Goal: Entertainment & Leisure: Consume media (video, audio)

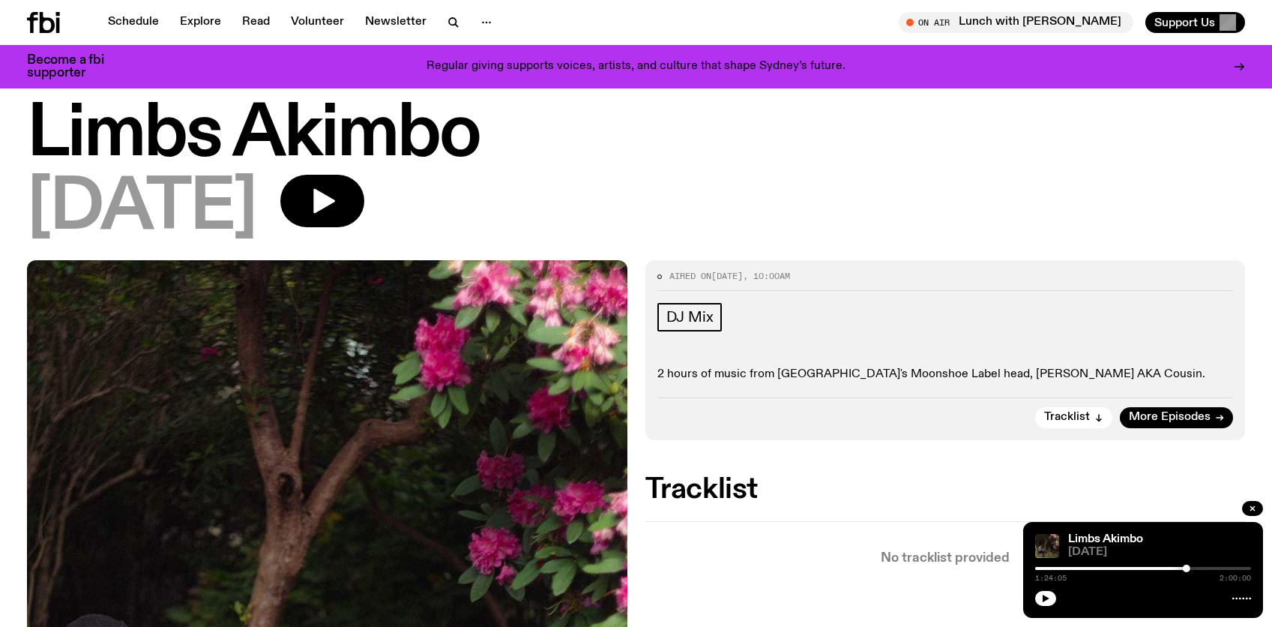
scroll to position [18, 0]
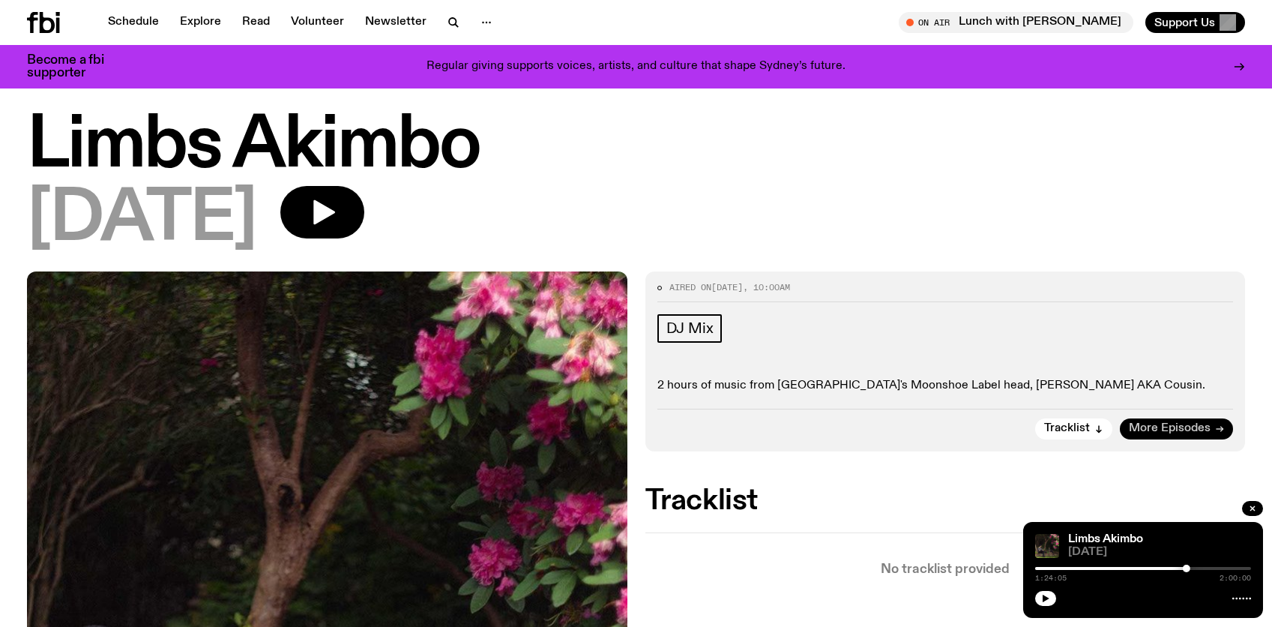
click at [1156, 425] on span "More Episodes" at bounding box center [1170, 428] width 82 height 11
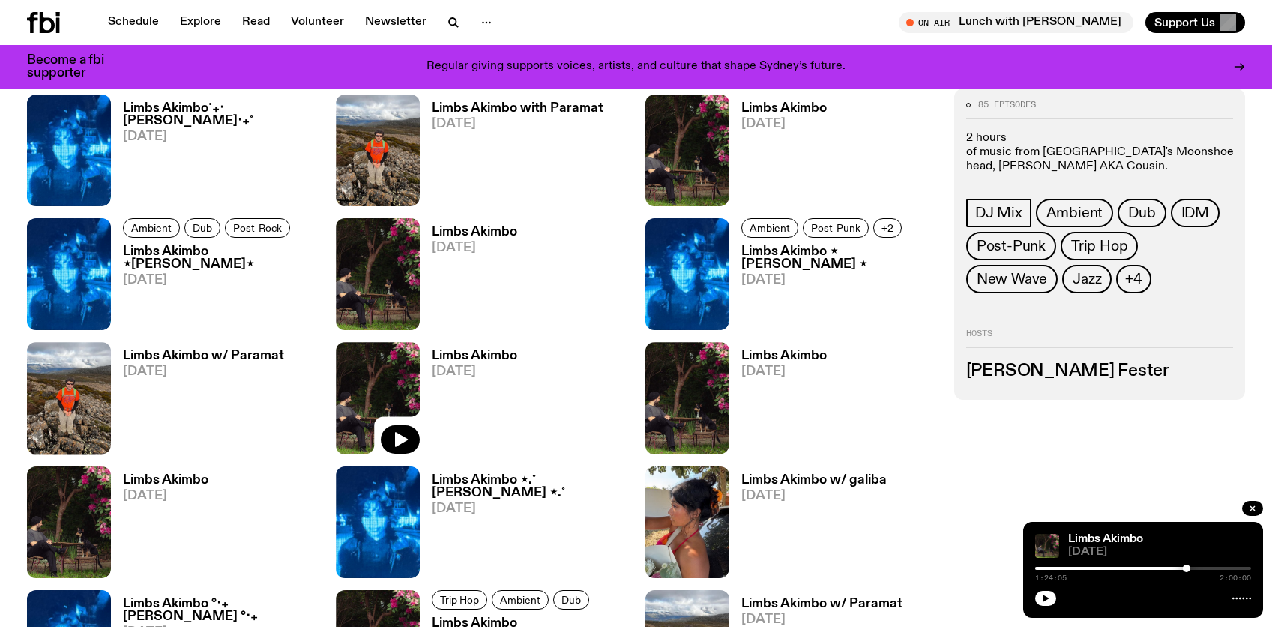
scroll to position [1346, 0]
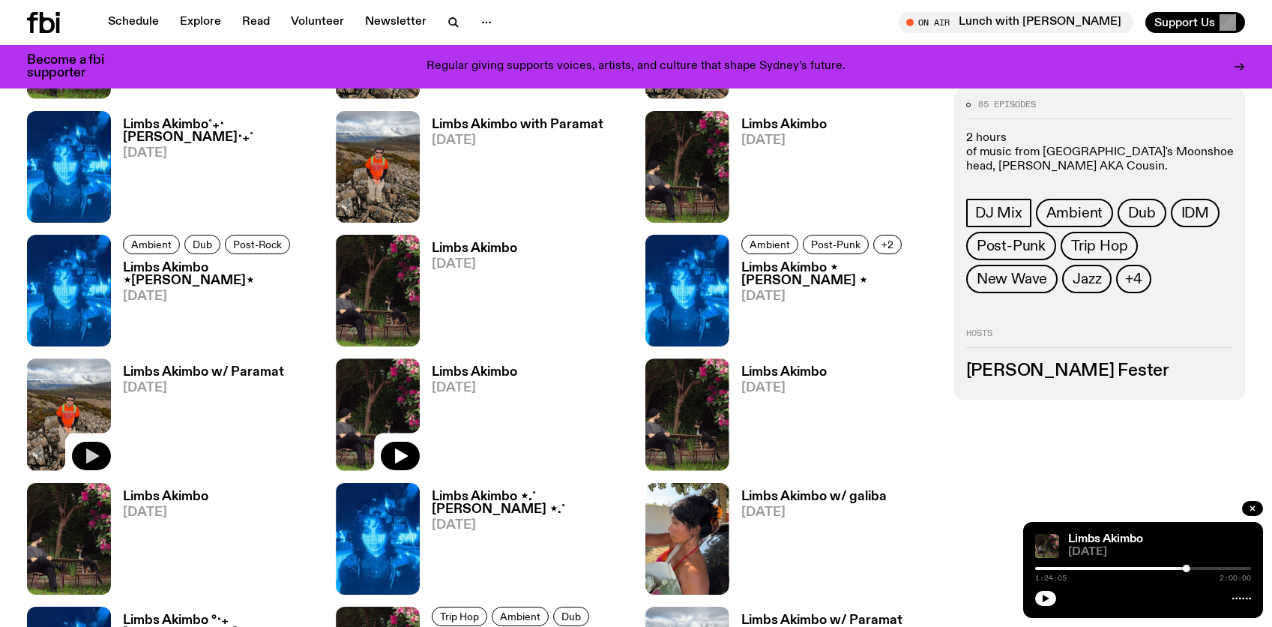
click at [87, 454] on icon "button" at bounding box center [92, 455] width 13 height 15
